Goal: Information Seeking & Learning: Understand process/instructions

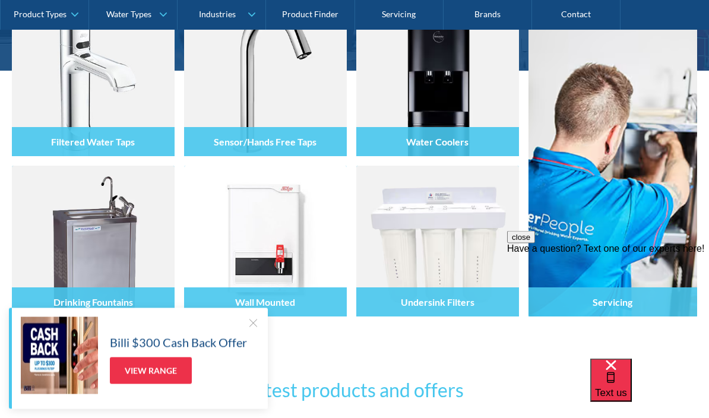
click at [252, 329] on div at bounding box center [253, 323] width 12 height 12
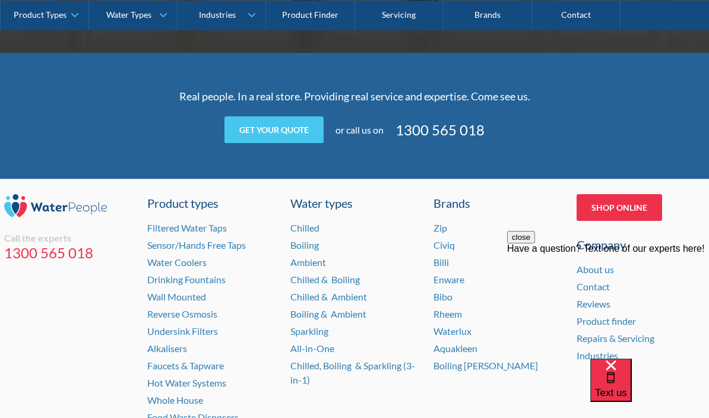
scroll to position [2388, 0]
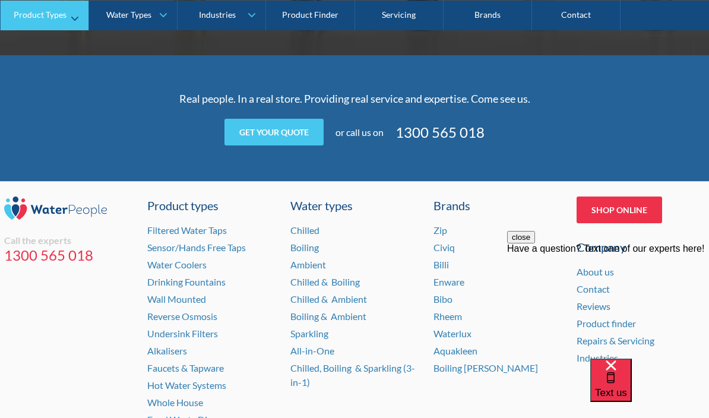
click at [73, 10] on link "Product Types" at bounding box center [45, 15] width 88 height 30
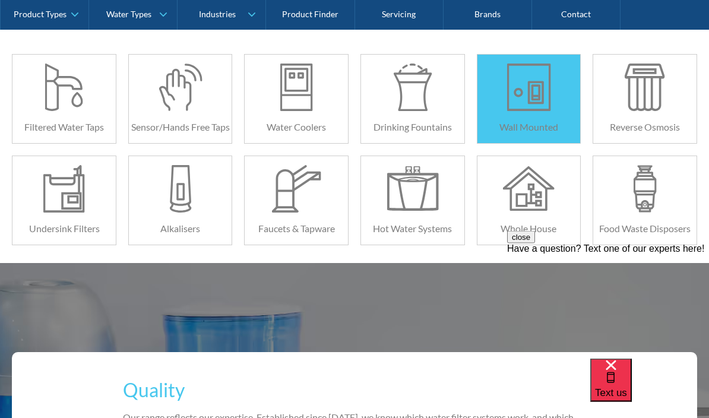
scroll to position [269, 0]
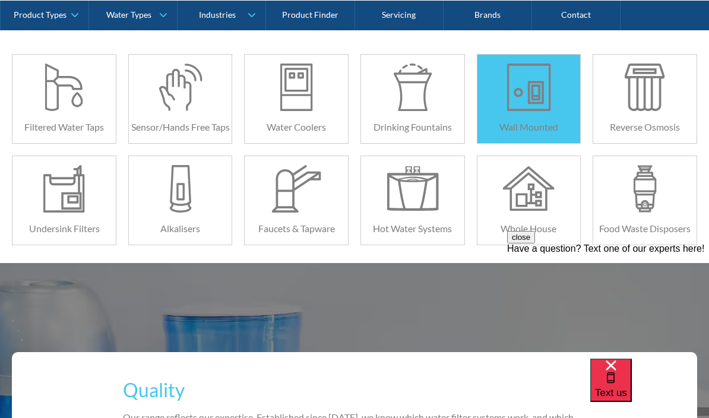
click at [529, 109] on div at bounding box center [529, 88] width 52 height 48
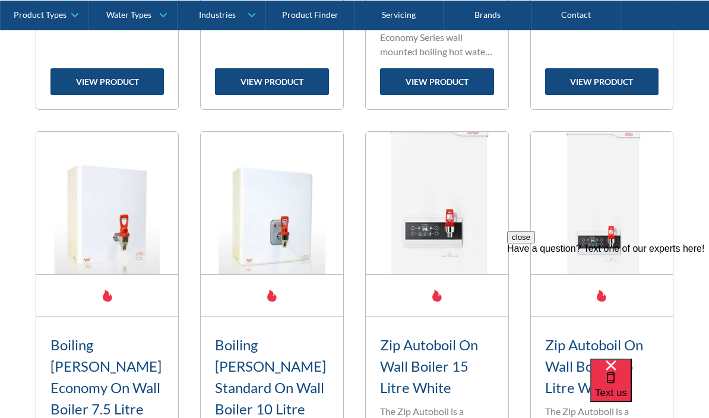
scroll to position [1305, 0]
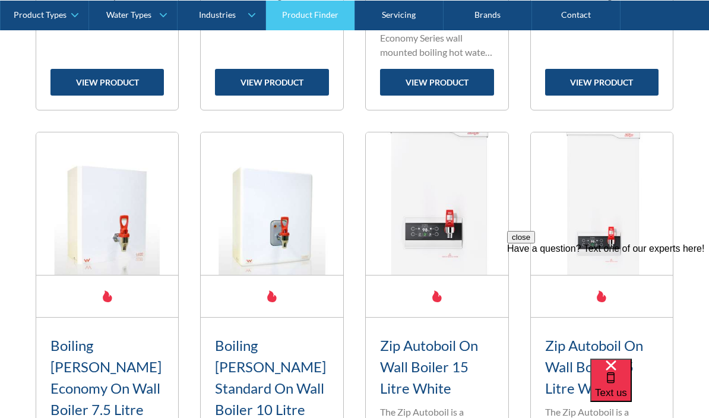
click at [278, 7] on link "Product Finder" at bounding box center [310, 15] width 89 height 30
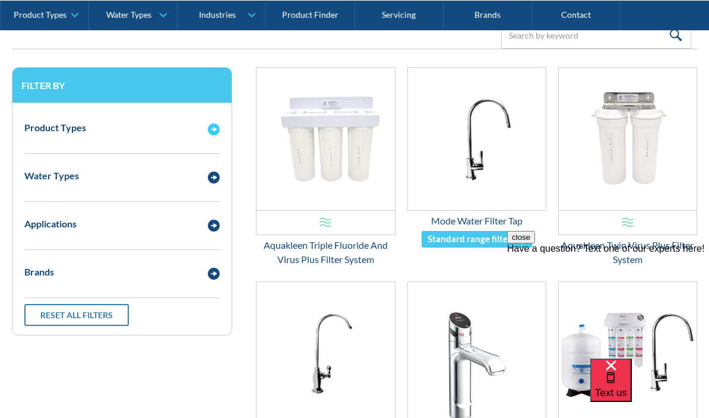
click at [209, 140] on div "Product Types" at bounding box center [121, 128] width 207 height 33
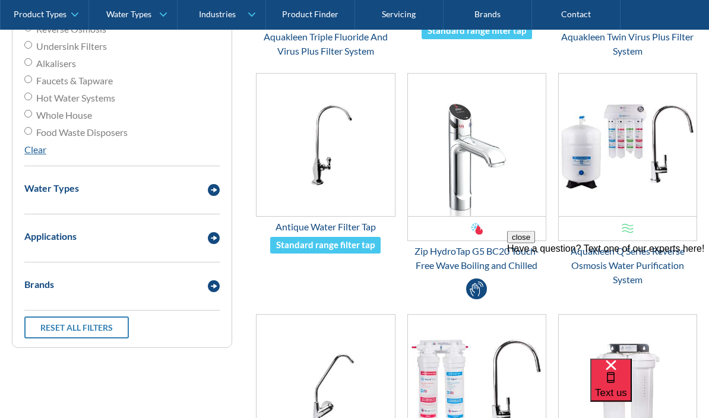
scroll to position [446, 0]
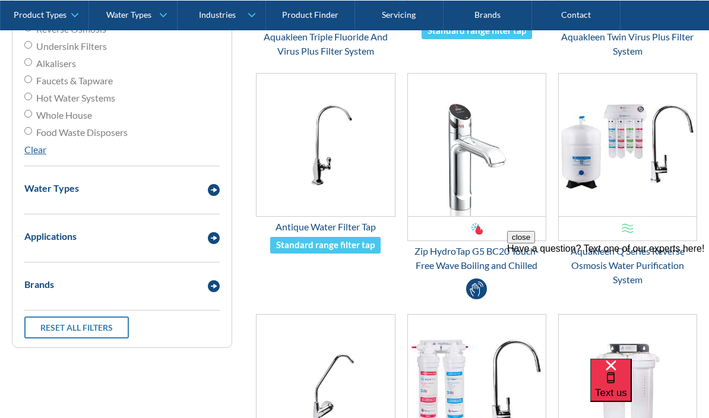
click at [27, 110] on input "Whole House" at bounding box center [28, 114] width 8 height 8
radio input "true"
